Goal: Information Seeking & Learning: Learn about a topic

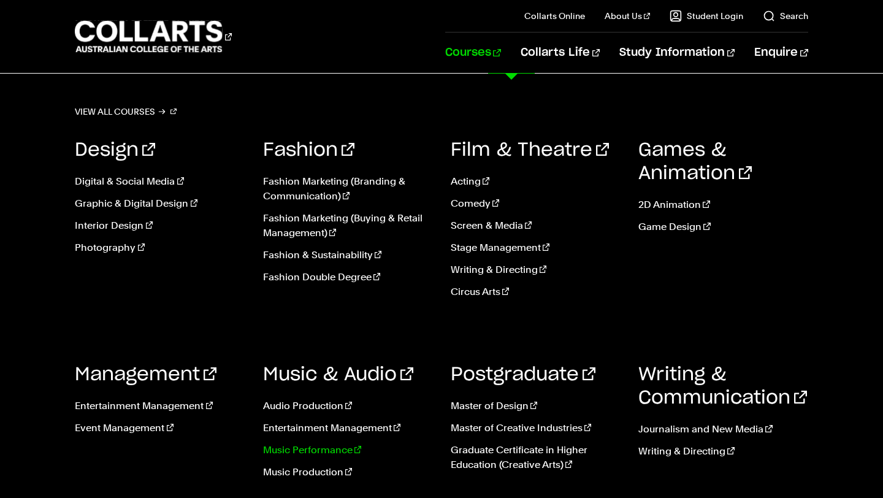
scroll to position [44, 0]
click at [321, 475] on link "Music Production" at bounding box center [347, 472] width 169 height 15
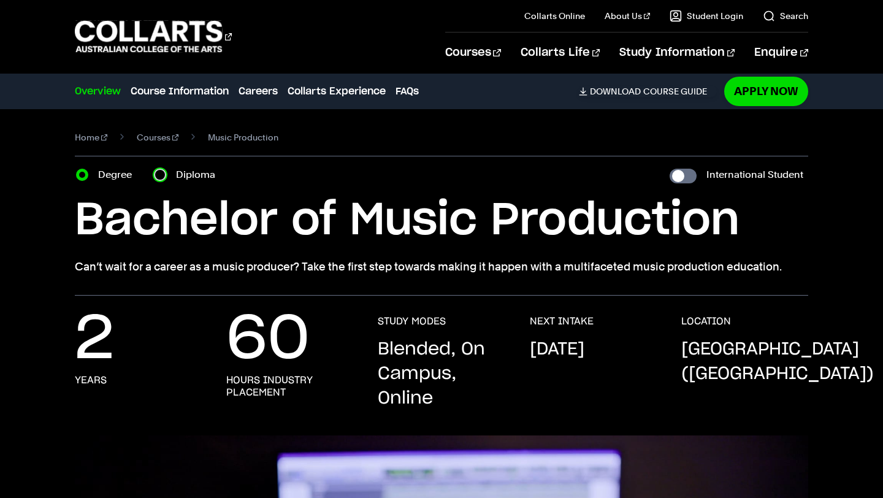
click at [163, 179] on input "Diploma" at bounding box center [160, 175] width 12 height 12
radio input "true"
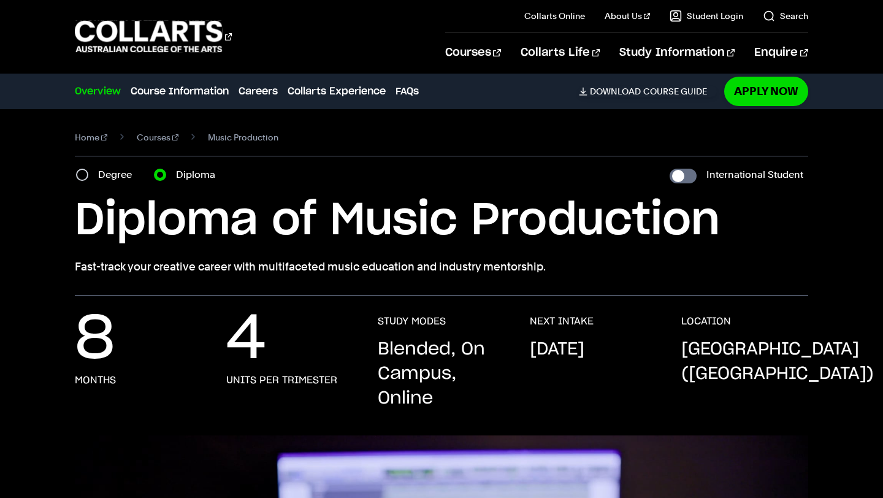
click at [90, 174] on div "Degree" at bounding box center [107, 174] width 63 height 17
click at [84, 177] on input "Degree" at bounding box center [82, 175] width 12 height 12
radio input "true"
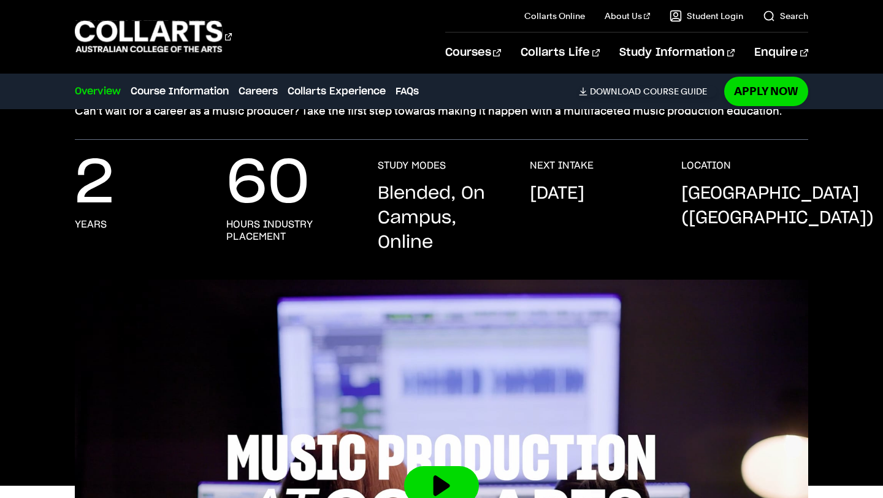
scroll to position [157, 0]
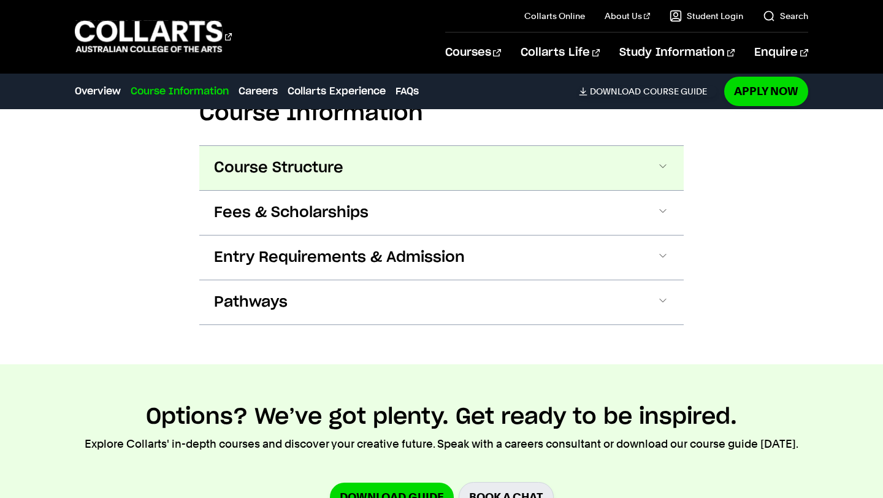
click at [365, 159] on button "Course Structure" at bounding box center [441, 168] width 484 height 44
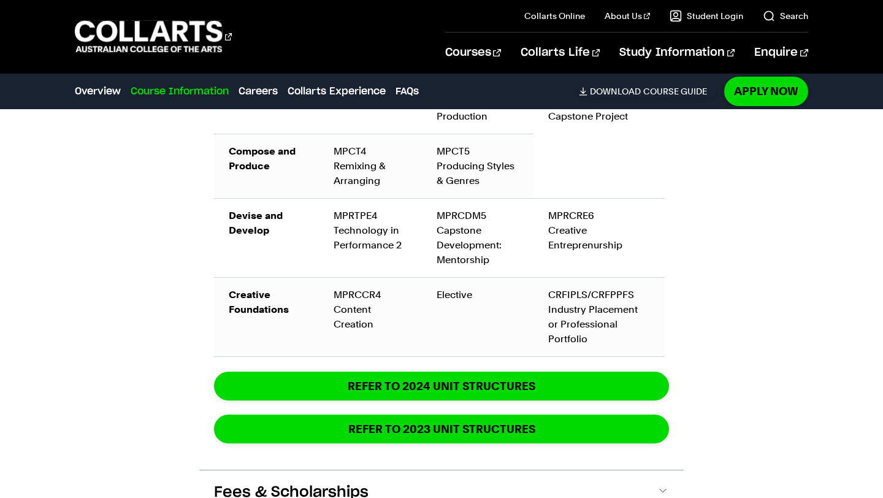
scroll to position [2229, 0]
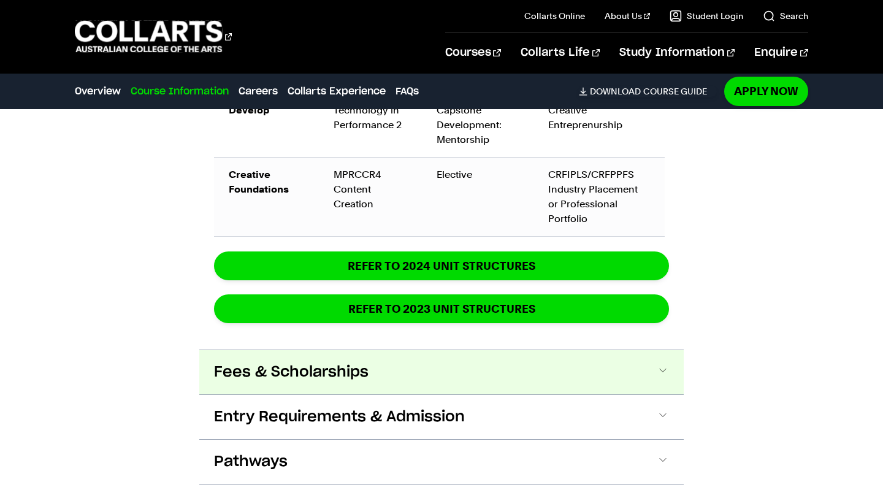
click at [595, 364] on button "Fees & Scholarships" at bounding box center [441, 372] width 484 height 44
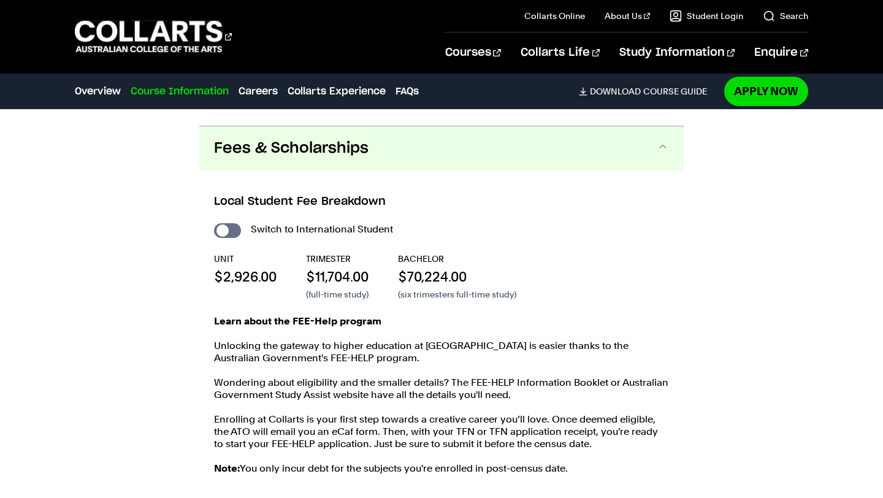
scroll to position [2575, 0]
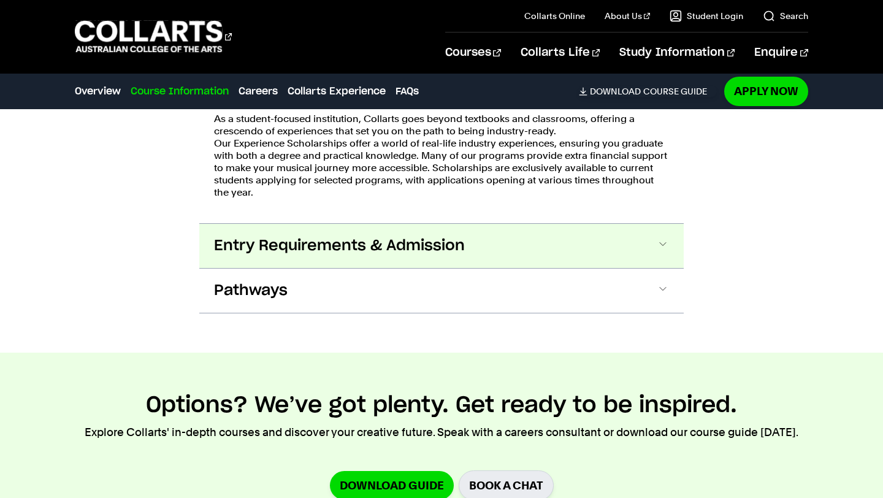
click at [389, 237] on span "Entry Requirements & Admission" at bounding box center [339, 246] width 251 height 20
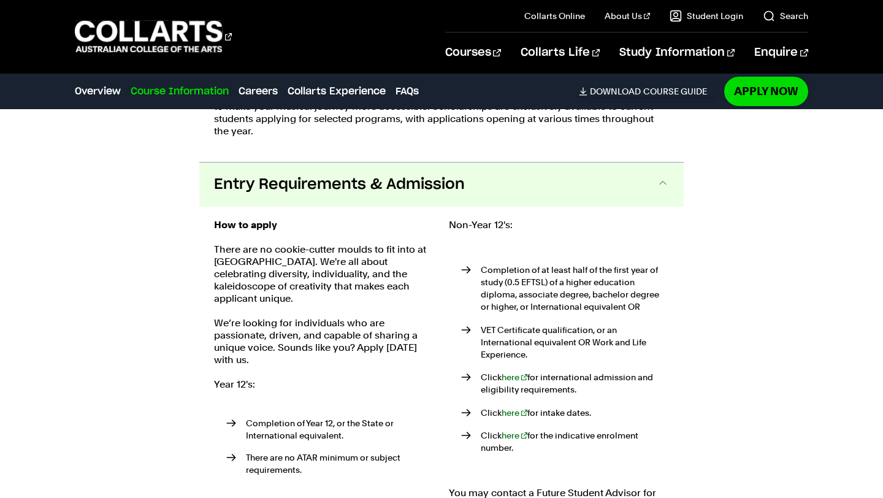
scroll to position [3048, 0]
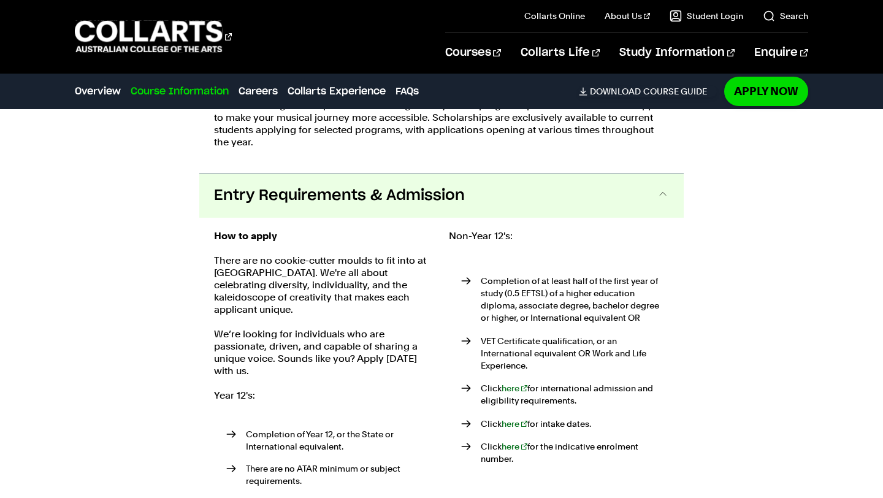
click at [438, 186] on span "Entry Requirements & Admission" at bounding box center [339, 196] width 251 height 20
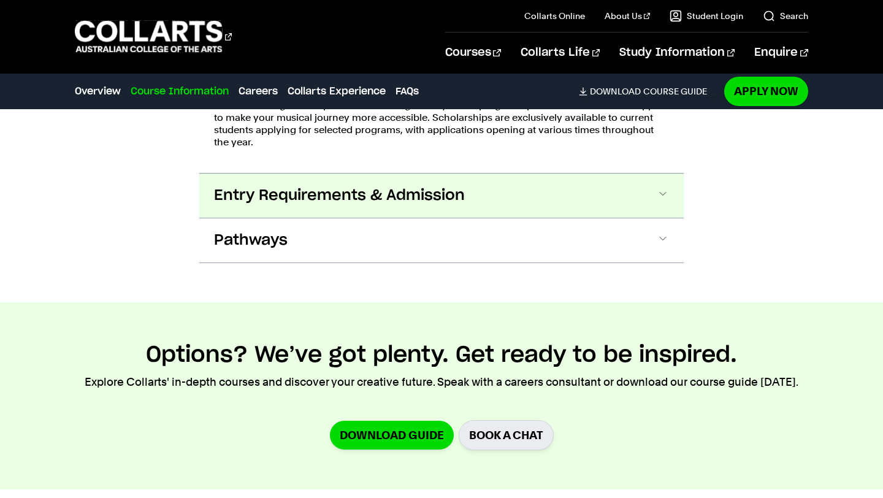
click at [427, 189] on span "Entry Requirements & Admission" at bounding box center [339, 196] width 251 height 20
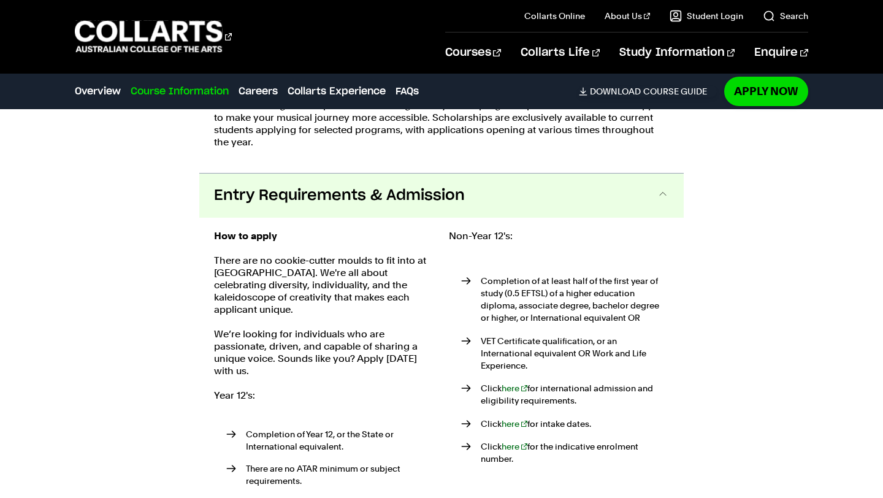
scroll to position [3095, 0]
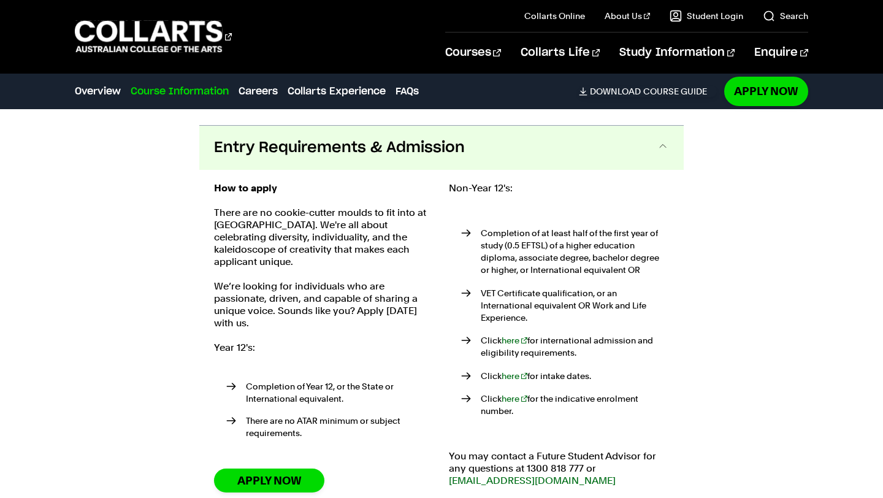
click at [427, 189] on div "How to apply There are no cookie-cutter moulds to fit into at Collarts. We're a…" at bounding box center [324, 340] width 220 height 317
click at [443, 148] on button "Entry Requirements & Admission" at bounding box center [441, 148] width 484 height 44
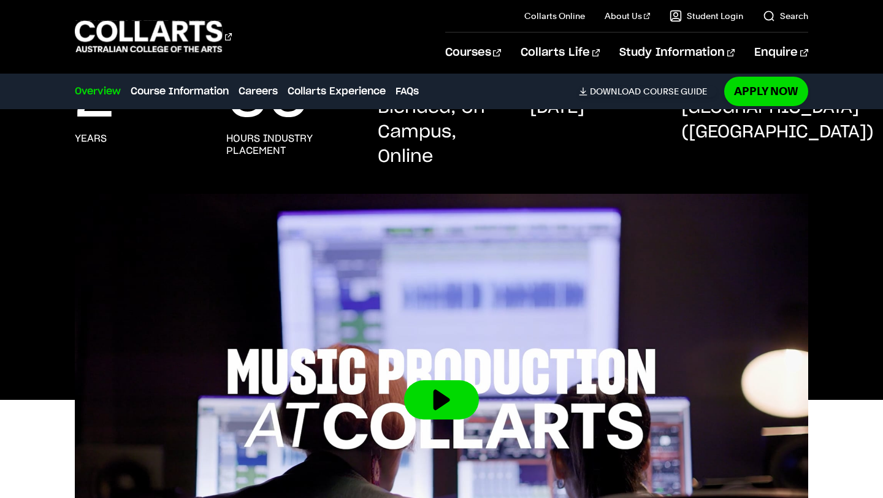
scroll to position [49, 0]
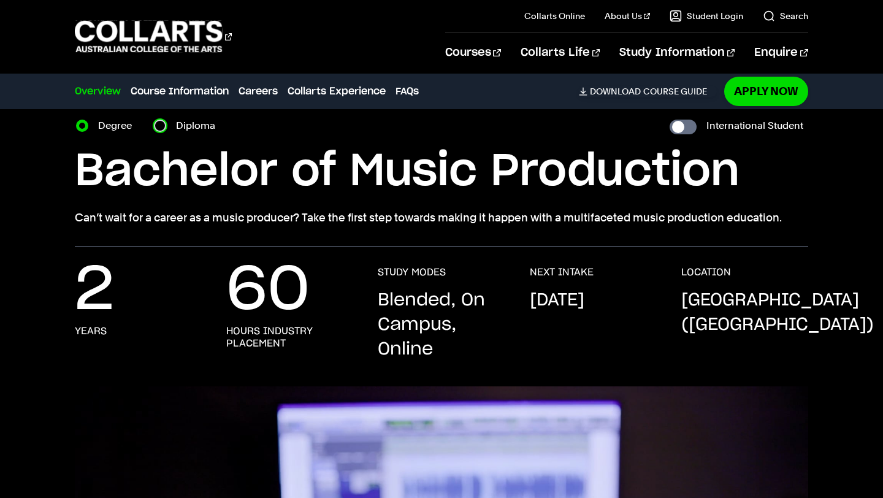
click at [159, 126] on input "Diploma" at bounding box center [160, 126] width 12 height 12
radio input "true"
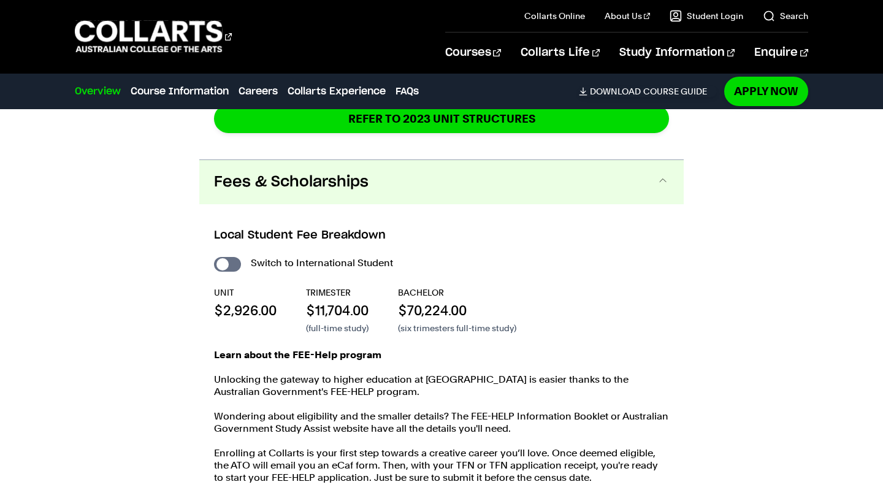
scroll to position [2186, 0]
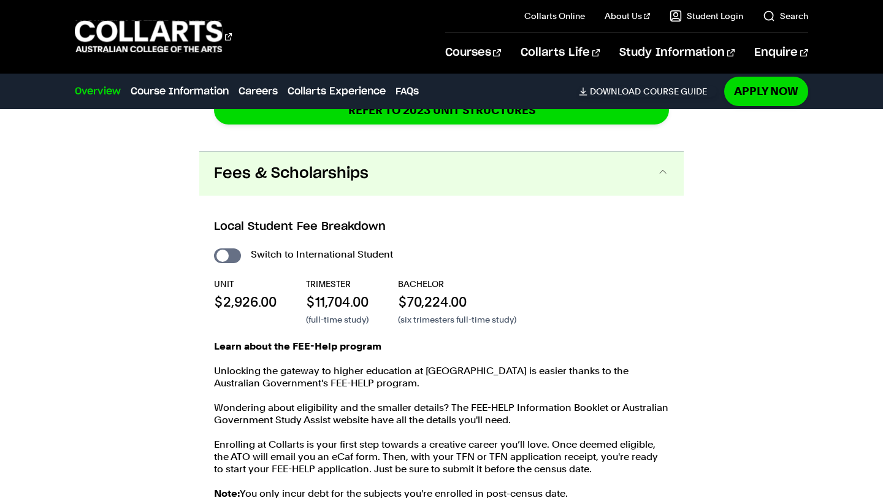
click at [310, 151] on div "Fees & Scholarships Local Student Fee Breakdown Switch to International Student…" at bounding box center [441, 411] width 484 height 521
click at [310, 168] on span "Fees & Scholarships" at bounding box center [291, 174] width 154 height 20
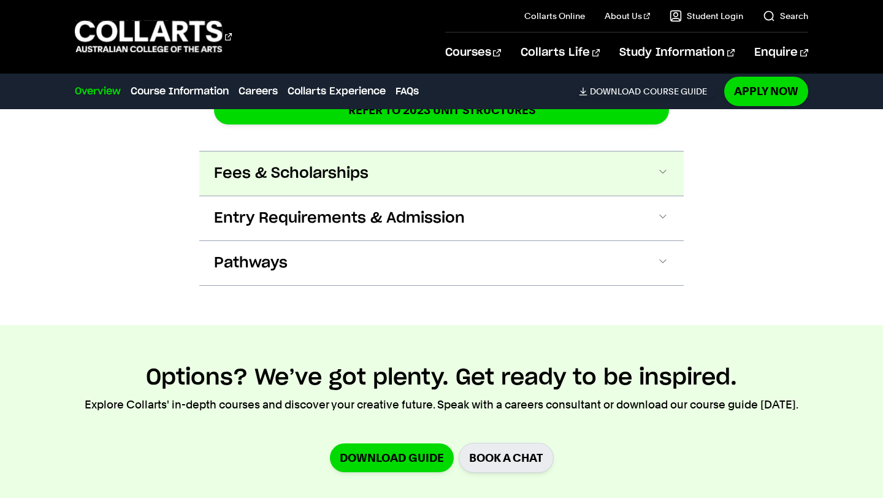
click at [310, 168] on span "Fees & Scholarships" at bounding box center [291, 174] width 154 height 20
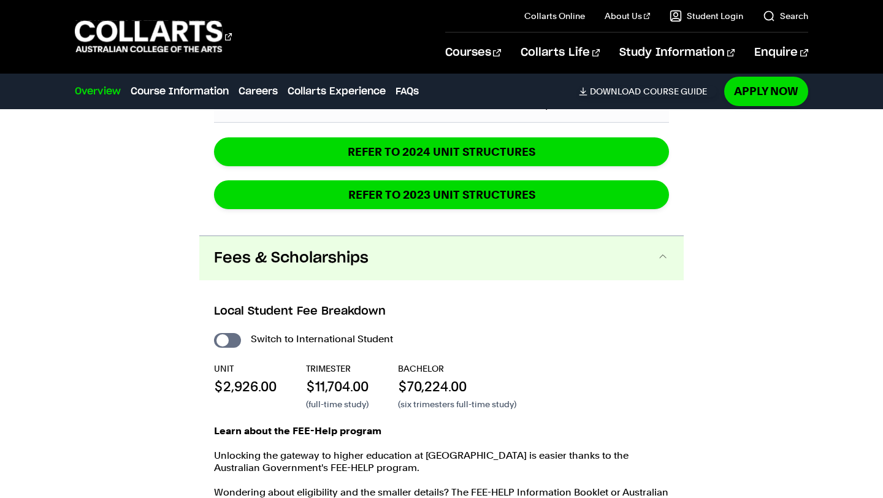
scroll to position [2071, 0]
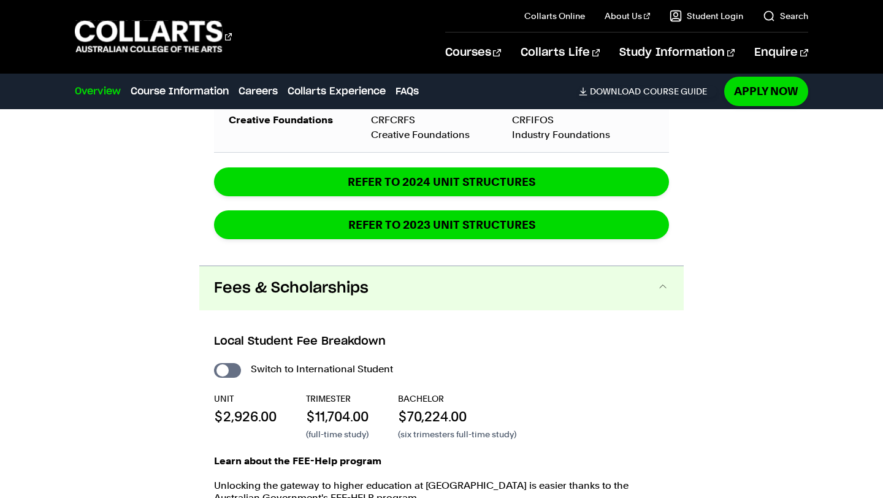
click at [365, 297] on button "Fees & Scholarships" at bounding box center [441, 288] width 484 height 44
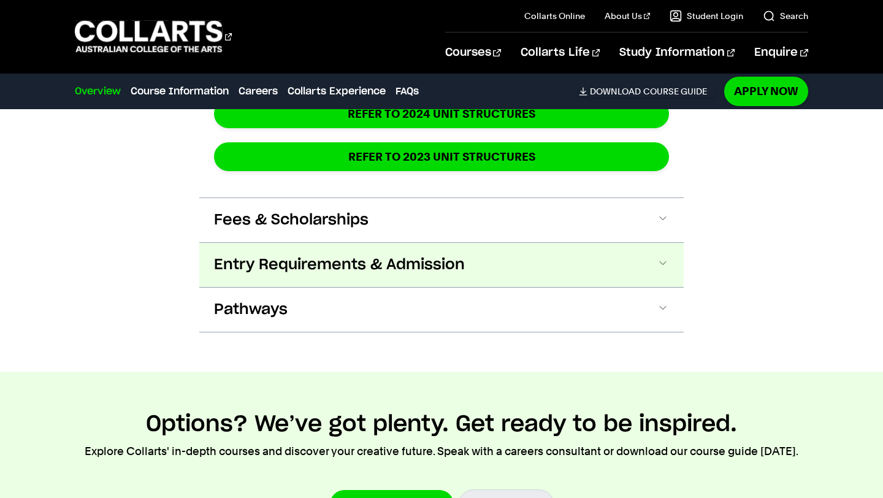
click at [408, 258] on span "Entry Requirements & Admission" at bounding box center [339, 265] width 251 height 20
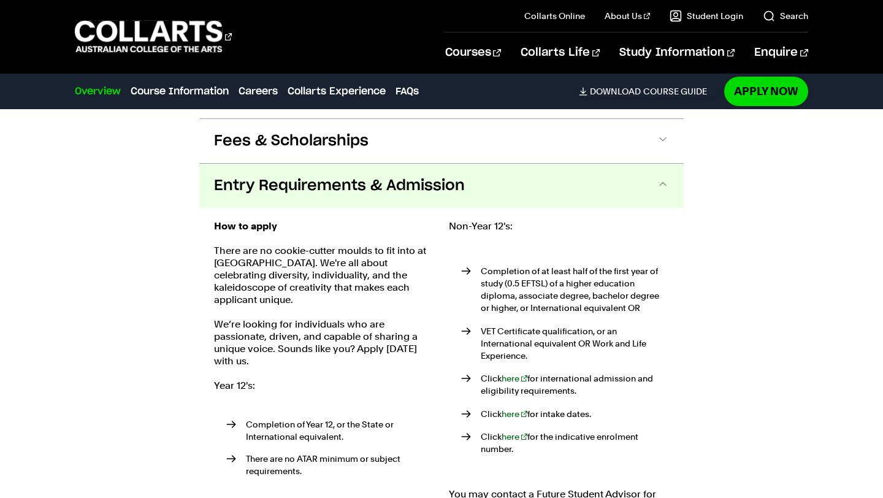
scroll to position [2193, 0]
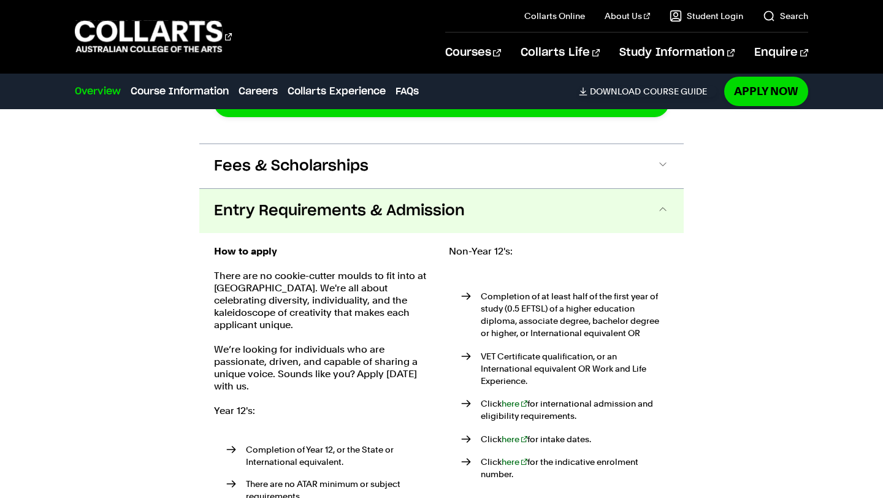
click at [422, 221] on button "Entry Requirements & Admission" at bounding box center [441, 211] width 484 height 44
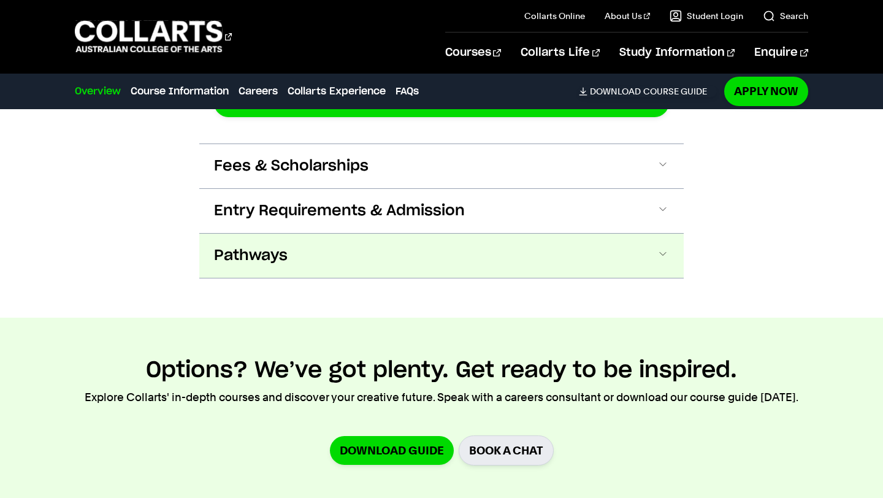
click at [391, 276] on button "Pathways" at bounding box center [441, 256] width 484 height 44
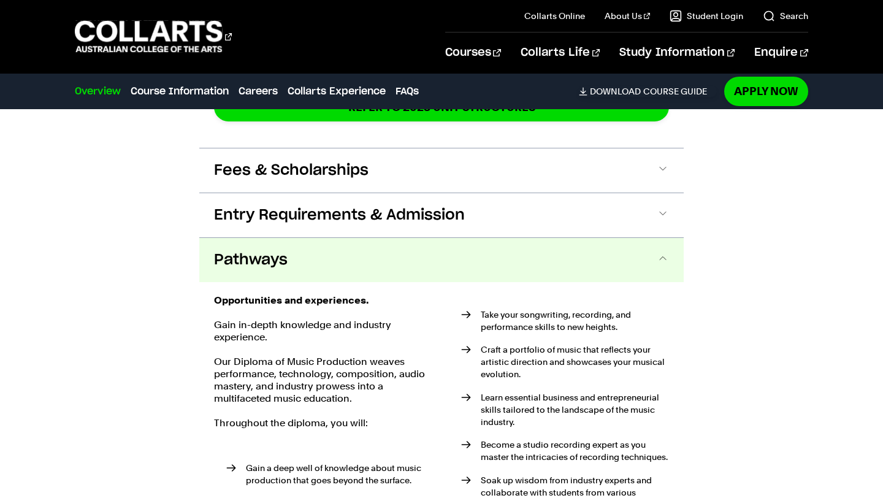
scroll to position [2186, 0]
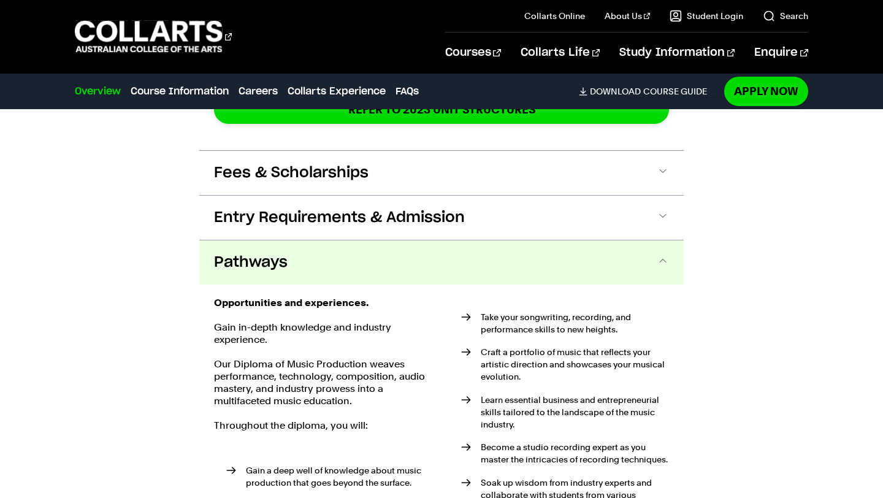
click at [587, 265] on button "Pathways" at bounding box center [441, 262] width 484 height 44
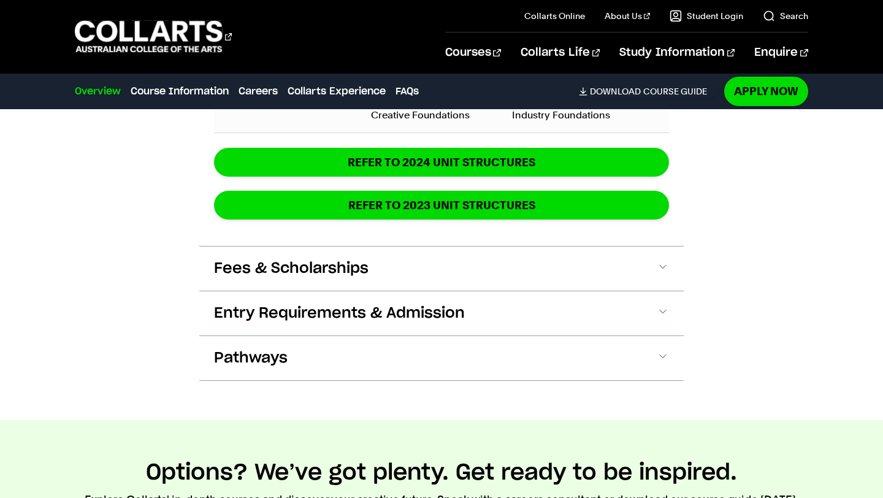
click at [541, 319] on button "Entry Requirements & Admission" at bounding box center [441, 313] width 484 height 44
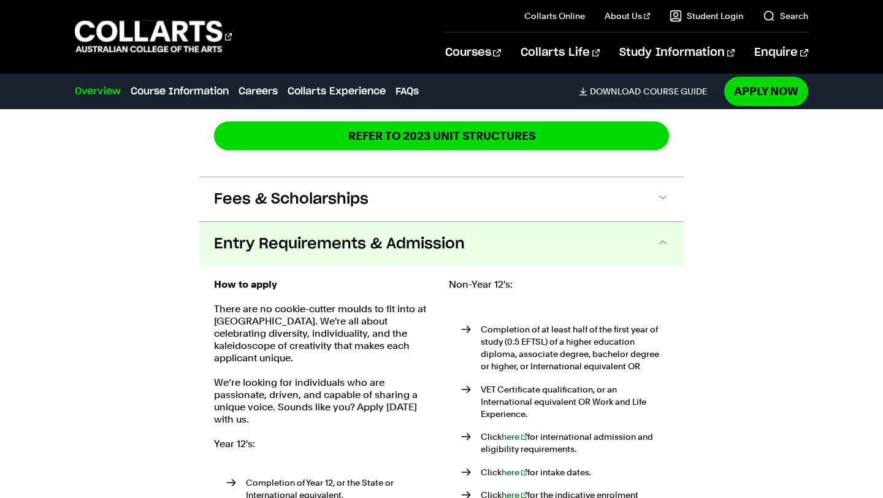
scroll to position [2159, 0]
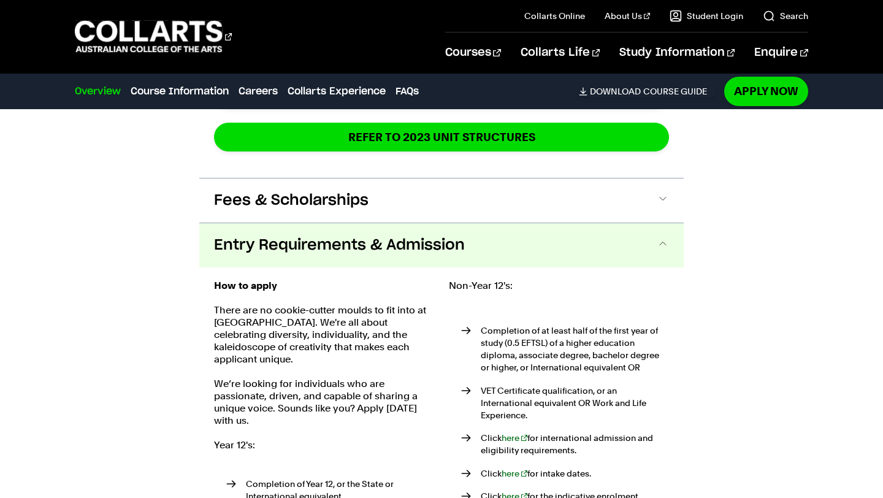
click at [525, 250] on button "Entry Requirements & Admission" at bounding box center [441, 245] width 484 height 44
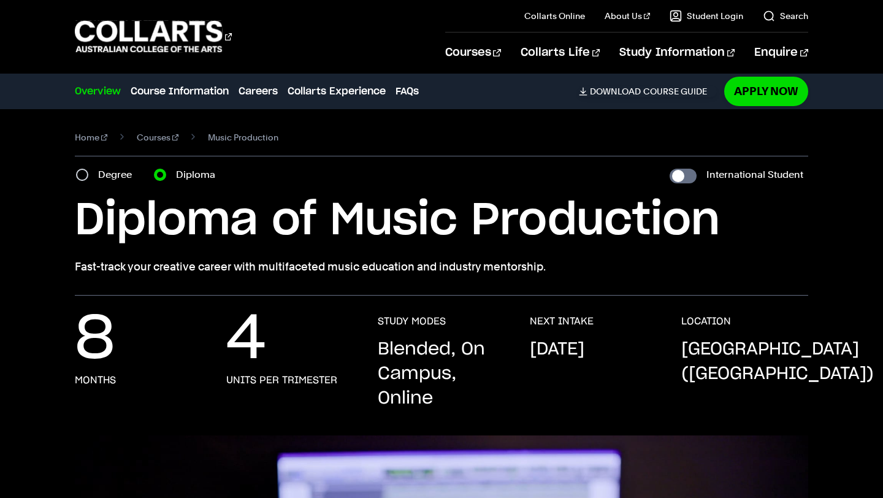
scroll to position [35, 0]
